Goal: Check status: Check status

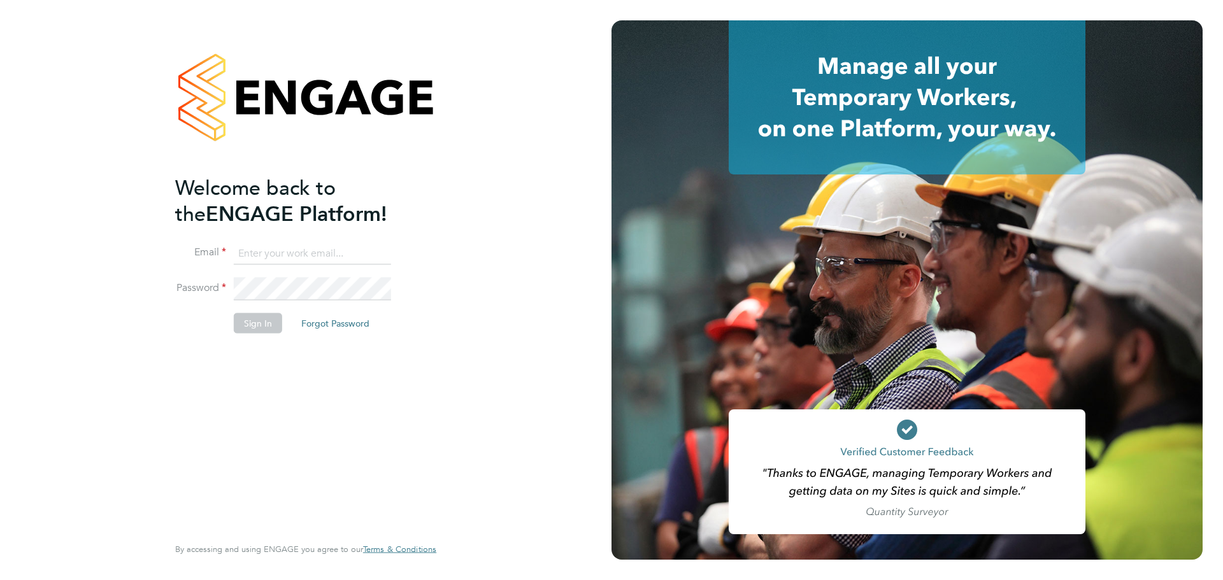
type input "[PERSON_NAME][EMAIL_ADDRESS][PERSON_NAME][DOMAIN_NAME]"
click at [268, 320] on button "Sign In" at bounding box center [258, 323] width 48 height 20
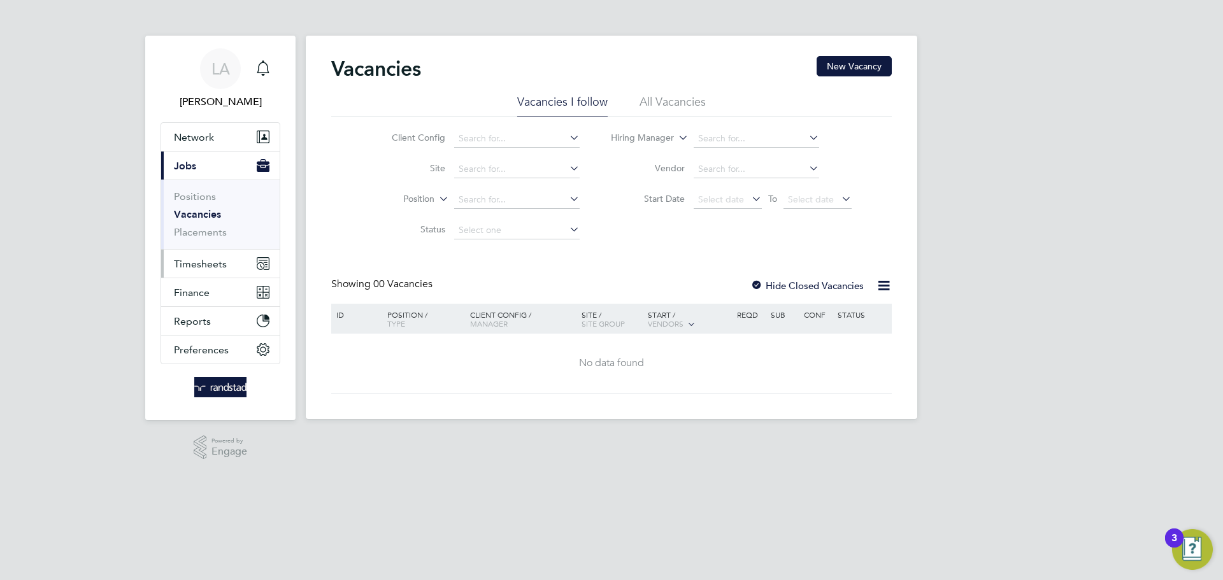
click at [210, 264] on span "Timesheets" at bounding box center [200, 264] width 53 height 12
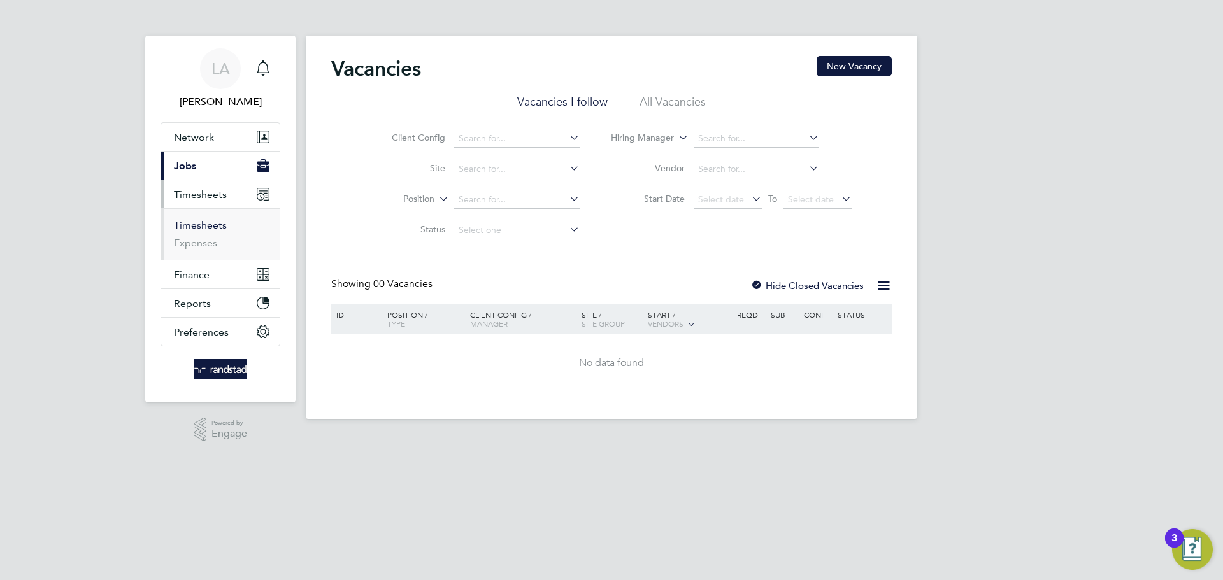
click at [192, 224] on link "Timesheets" at bounding box center [200, 225] width 53 height 12
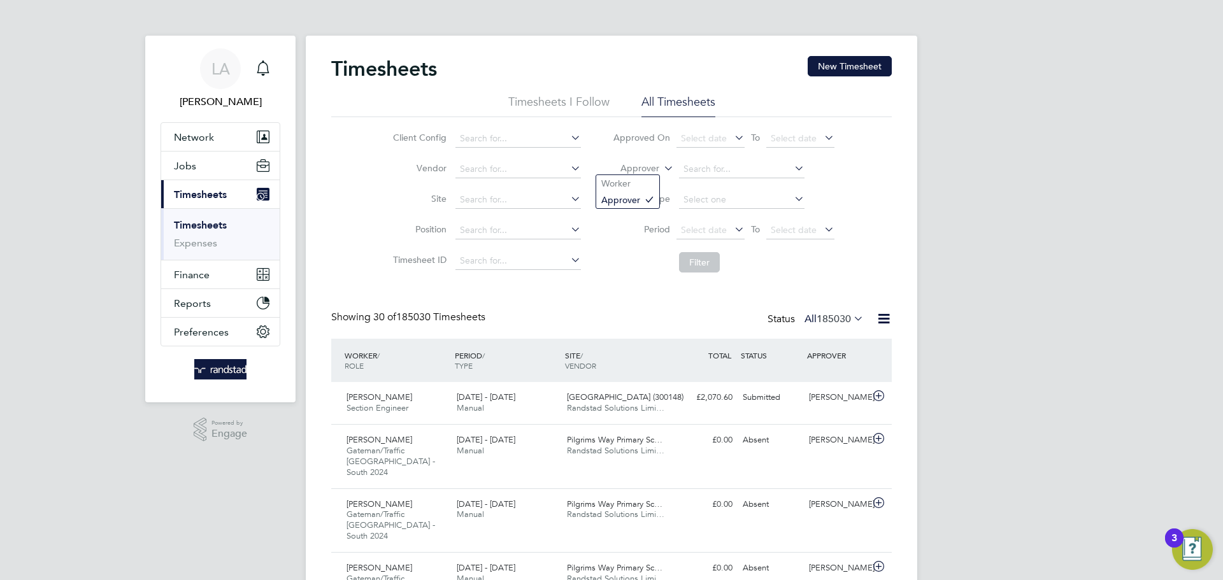
click at [650, 167] on label "Approver" at bounding box center [630, 168] width 57 height 13
click at [622, 180] on li "Worker" at bounding box center [627, 183] width 63 height 17
click at [721, 167] on input at bounding box center [742, 170] width 126 height 18
click at [723, 189] on li "Susan Gr ey" at bounding box center [741, 186] width 127 height 17
type input "Susan Grey"
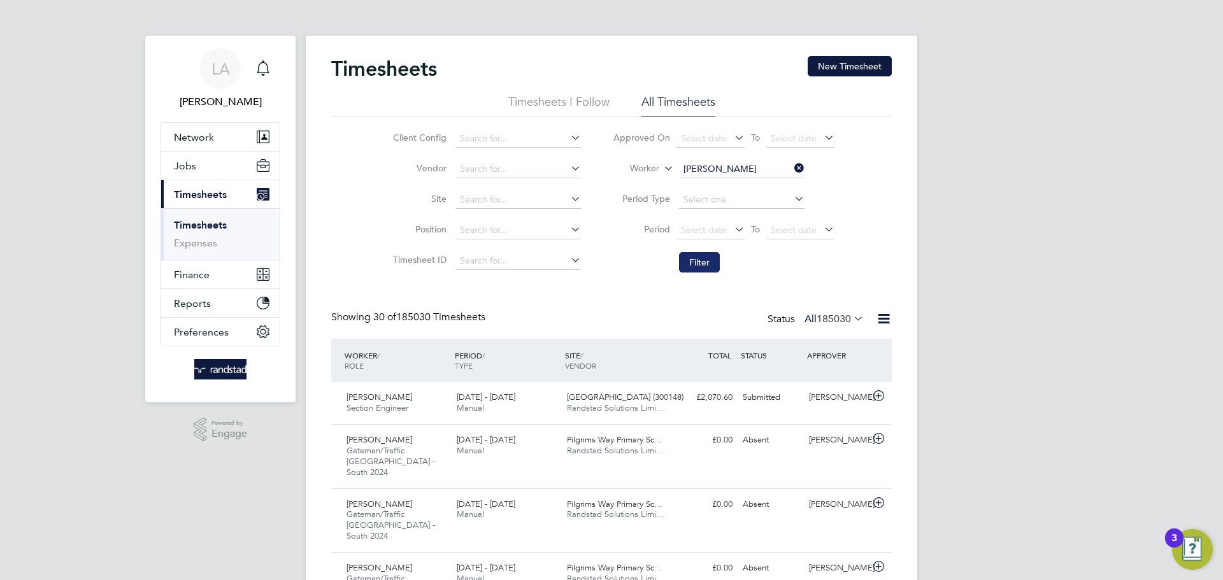
click at [699, 272] on button "Filter" at bounding box center [699, 262] width 41 height 20
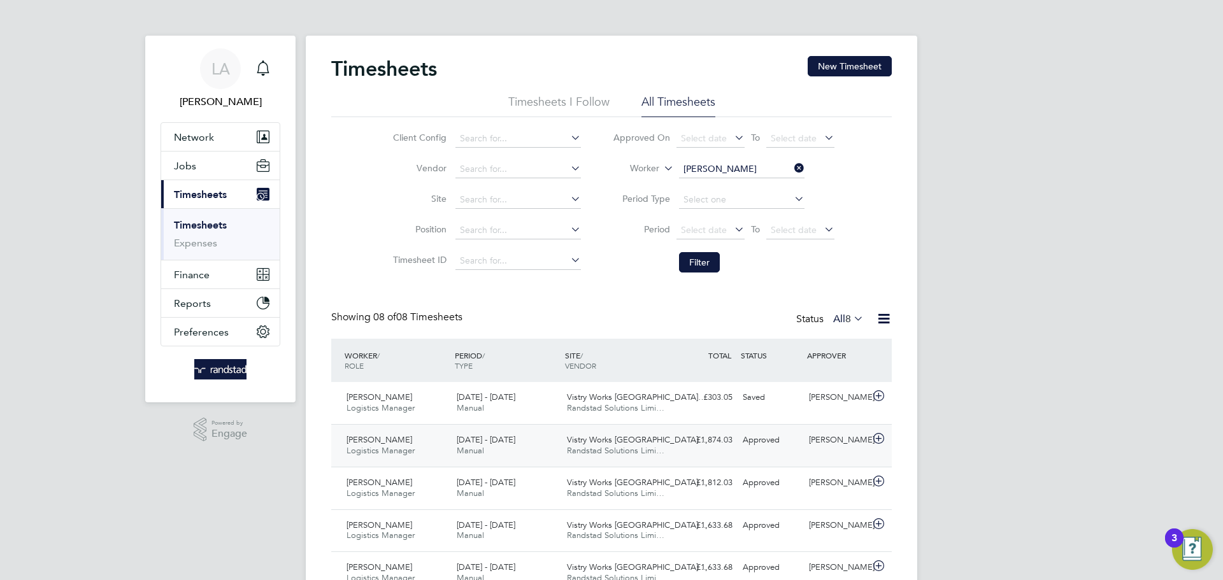
click at [512, 447] on div "18 - 24 Aug 2025 Manual" at bounding box center [507, 446] width 110 height 32
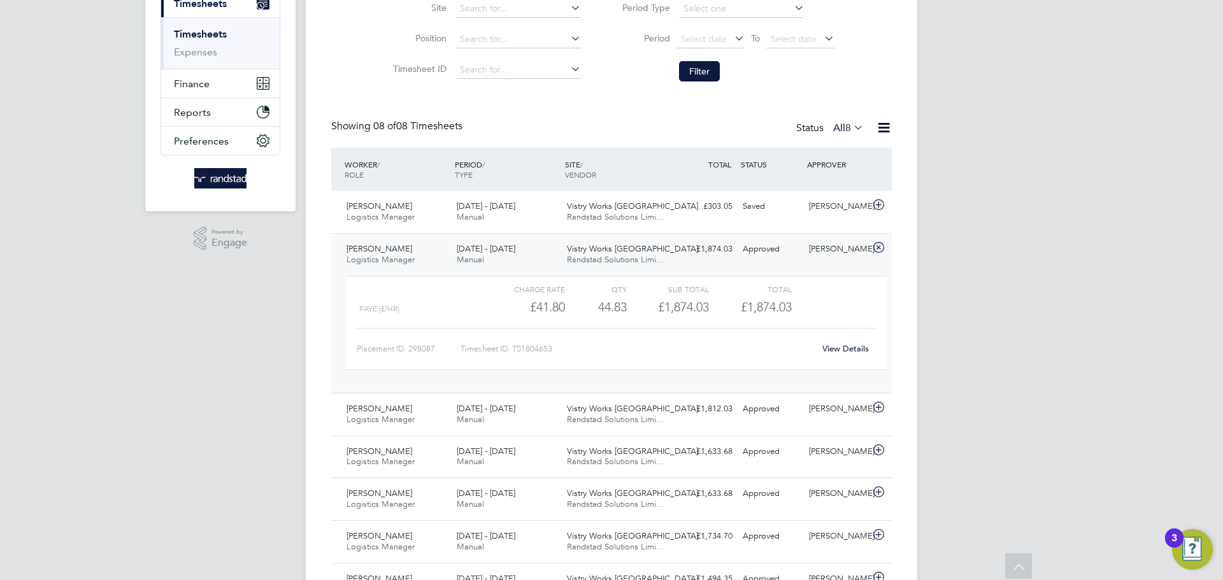
click at [851, 354] on div "View Details" at bounding box center [845, 349] width 62 height 20
click at [851, 352] on link "View Details" at bounding box center [845, 348] width 47 height 11
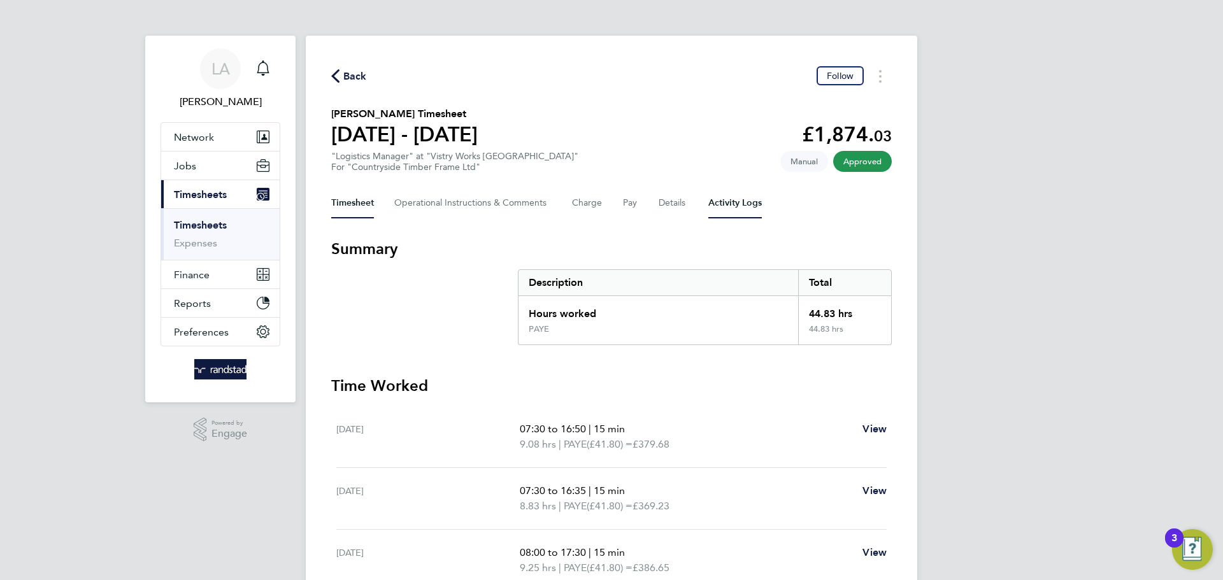
click at [742, 202] on Logs-tab "Activity Logs" at bounding box center [735, 203] width 54 height 31
